Goal: Navigation & Orientation: Find specific page/section

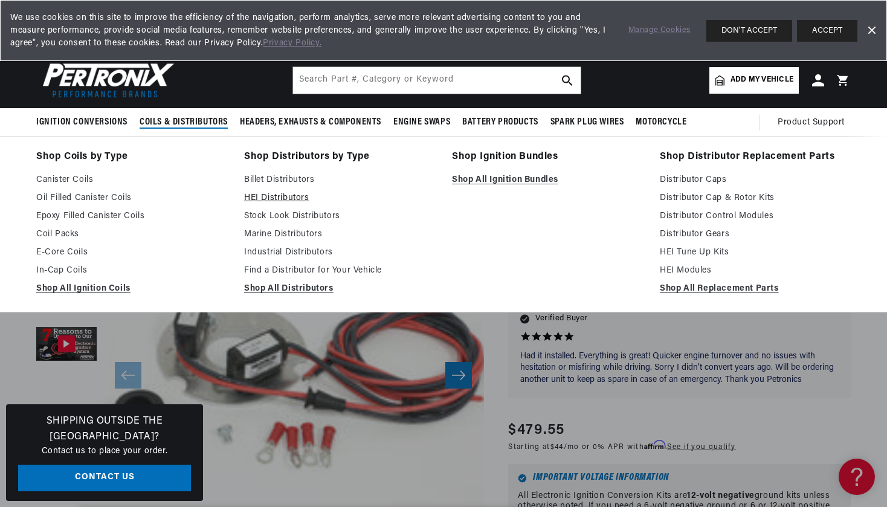
click at [285, 195] on link "HEI Distributors" at bounding box center [339, 198] width 191 height 15
click at [275, 215] on link "Stock Look Distributors" at bounding box center [339, 216] width 191 height 15
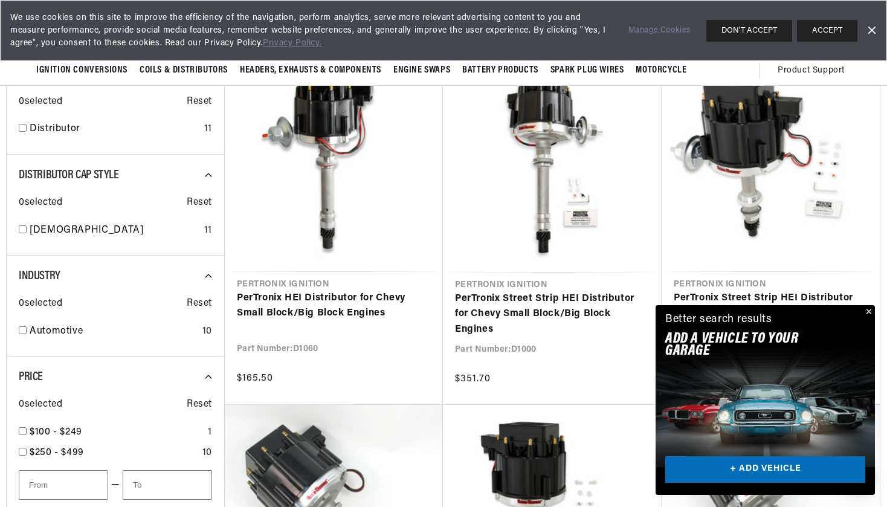
scroll to position [138, 0]
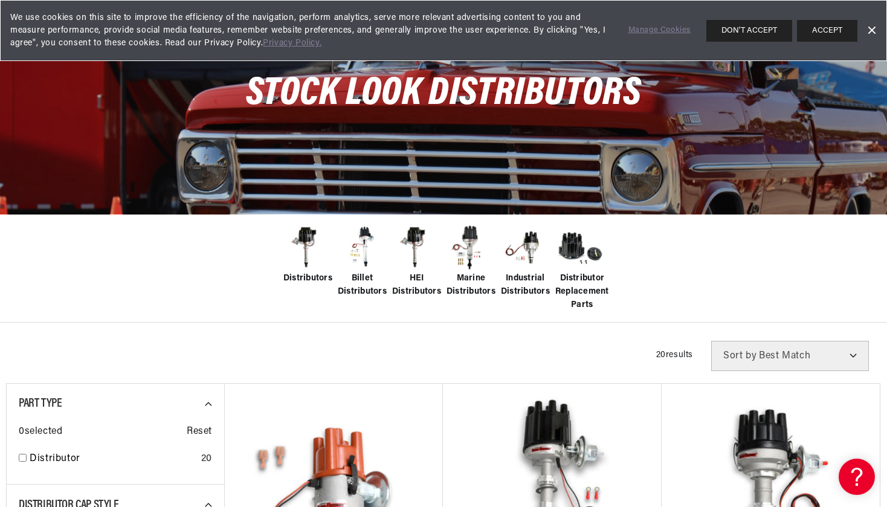
scroll to position [105, 0]
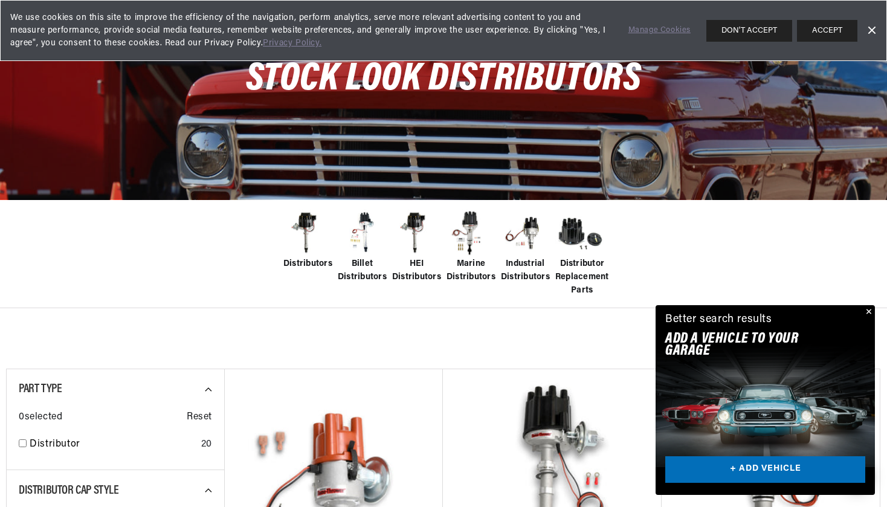
click at [868, 310] on button "Close" at bounding box center [868, 312] width 15 height 15
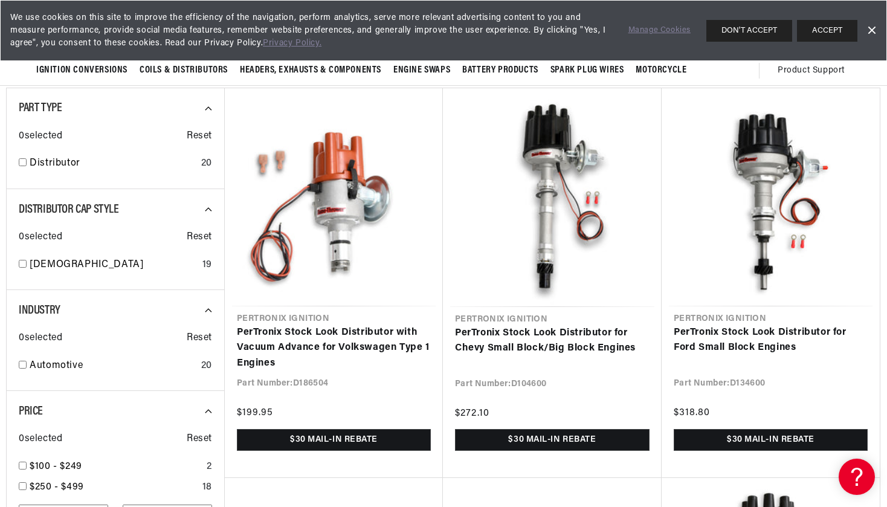
scroll to position [0, 452]
